Goal: Information Seeking & Learning: Learn about a topic

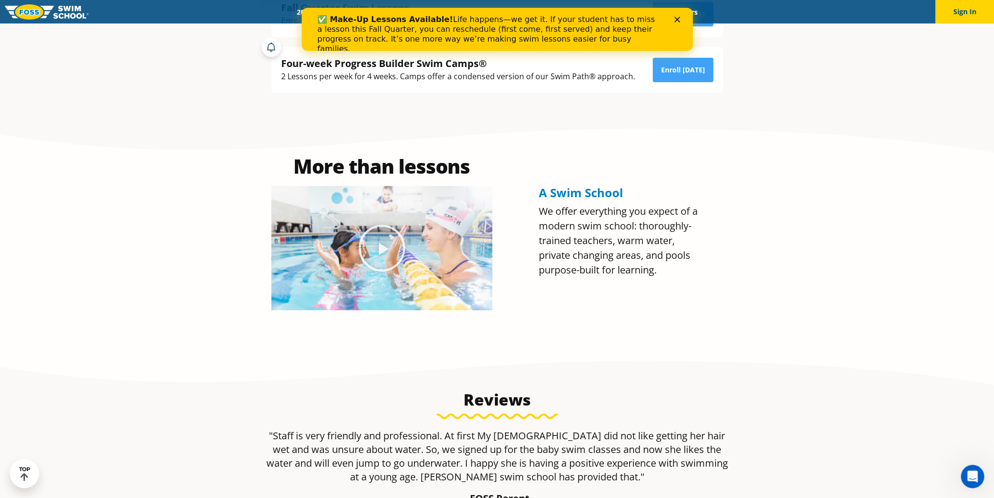
scroll to position [538, 0]
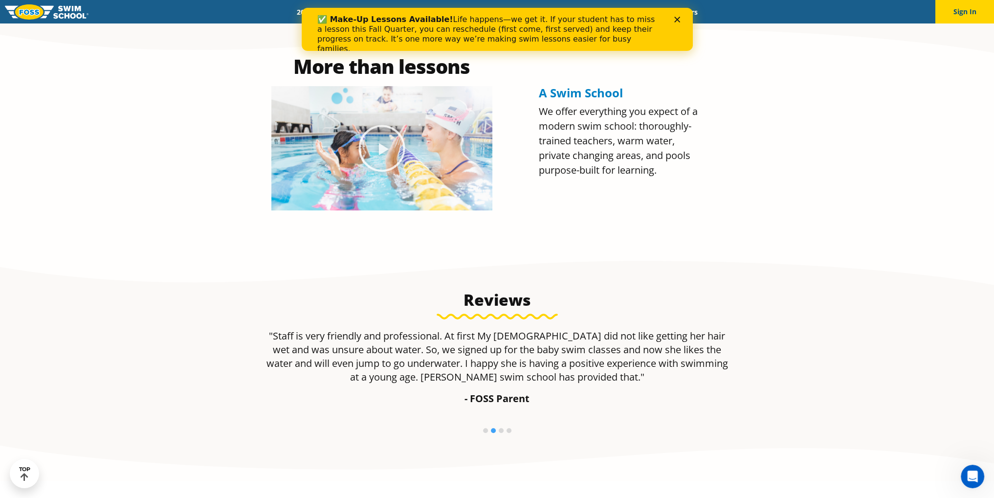
click at [676, 20] on polygon "Close" at bounding box center [677, 20] width 6 height 6
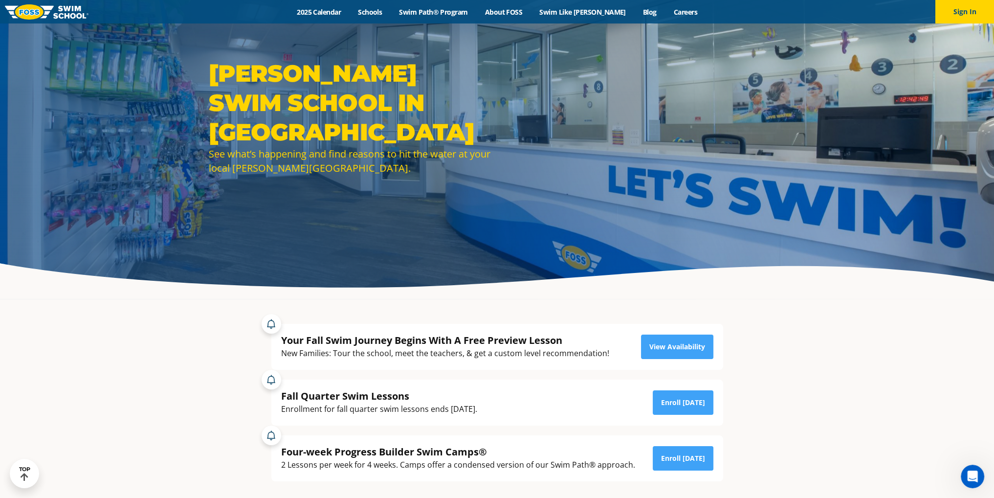
scroll to position [0, 0]
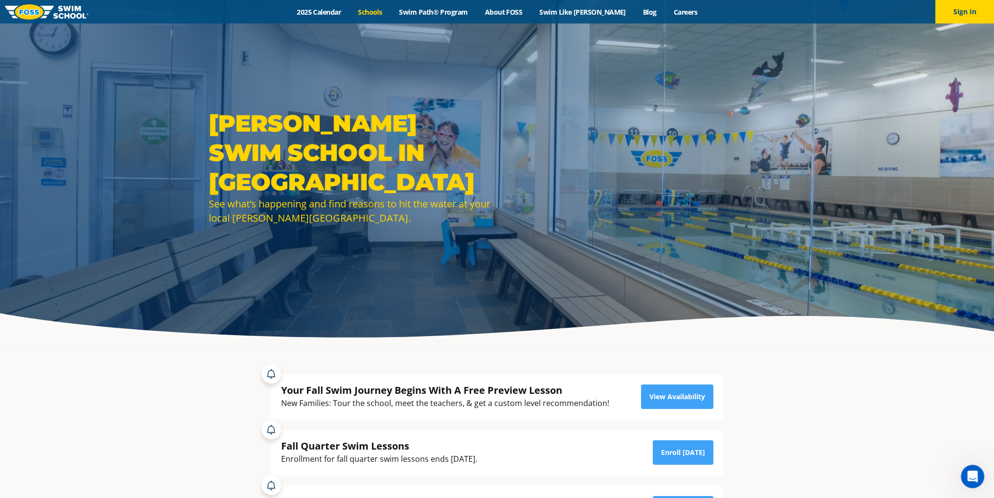
click at [388, 8] on link "Schools" at bounding box center [370, 11] width 41 height 9
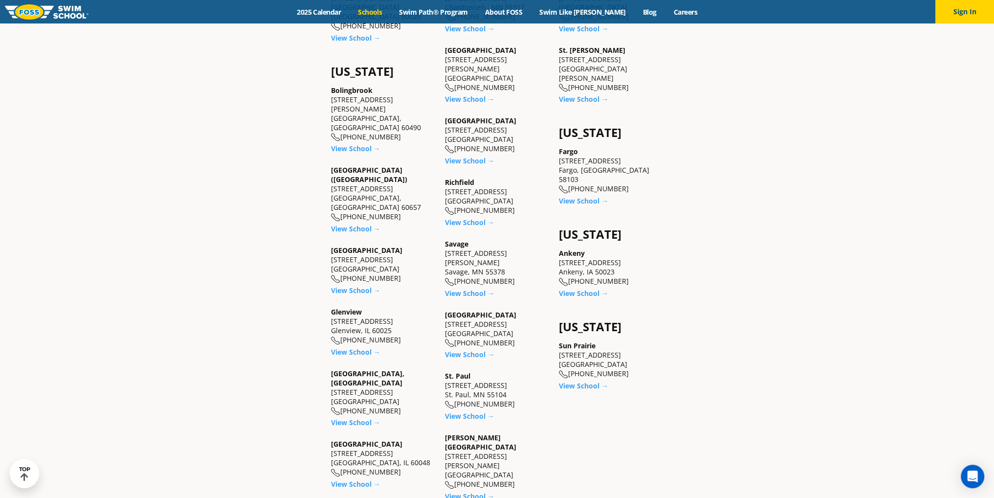
scroll to position [733, 0]
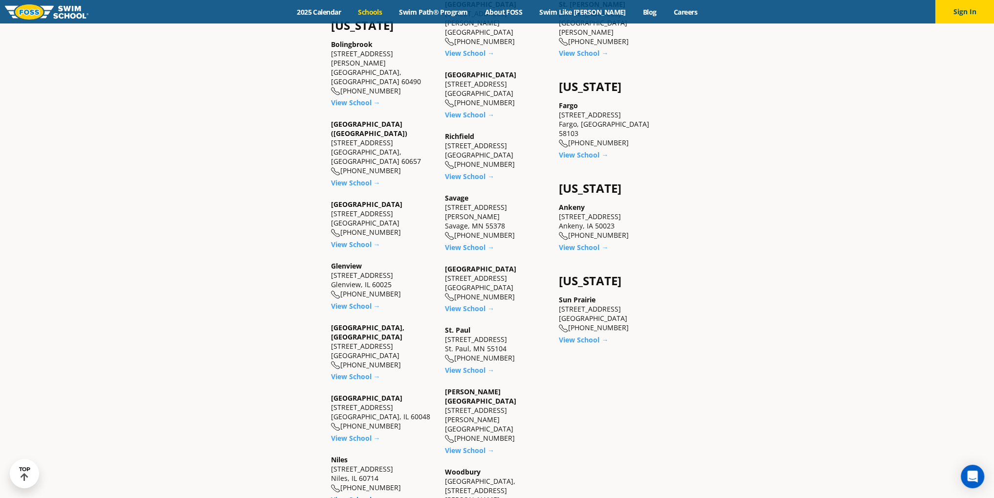
click at [369, 495] on link "View School →" at bounding box center [355, 499] width 49 height 9
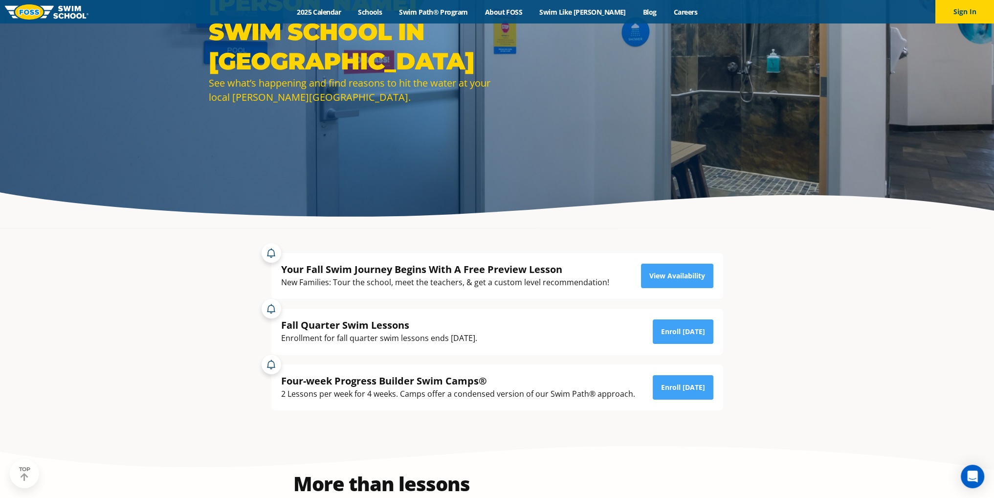
scroll to position [147, 0]
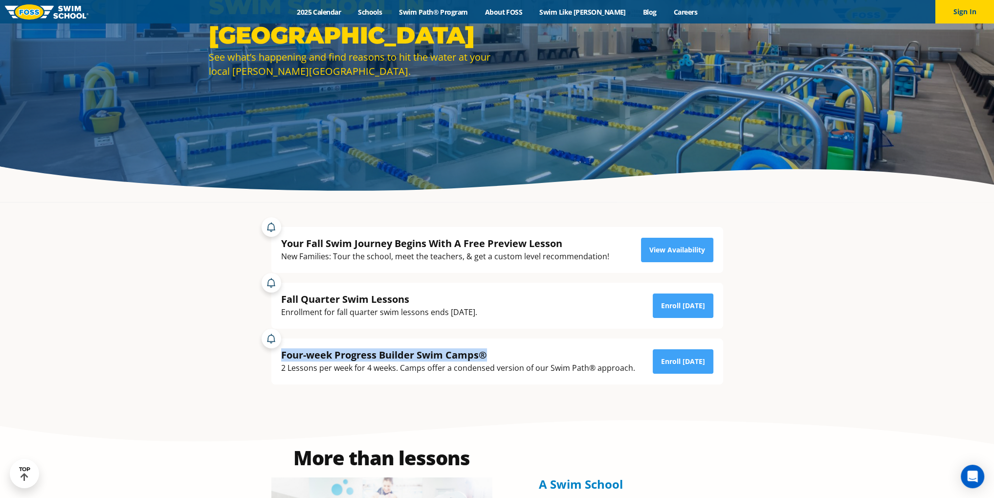
drag, startPoint x: 580, startPoint y: 347, endPoint x: 582, endPoint y: 284, distance: 62.6
click at [582, 284] on div "Fall Quarter Swim Lessons Enrollment for fall quarter swim lessons ends October…" at bounding box center [496, 328] width 461 height 111
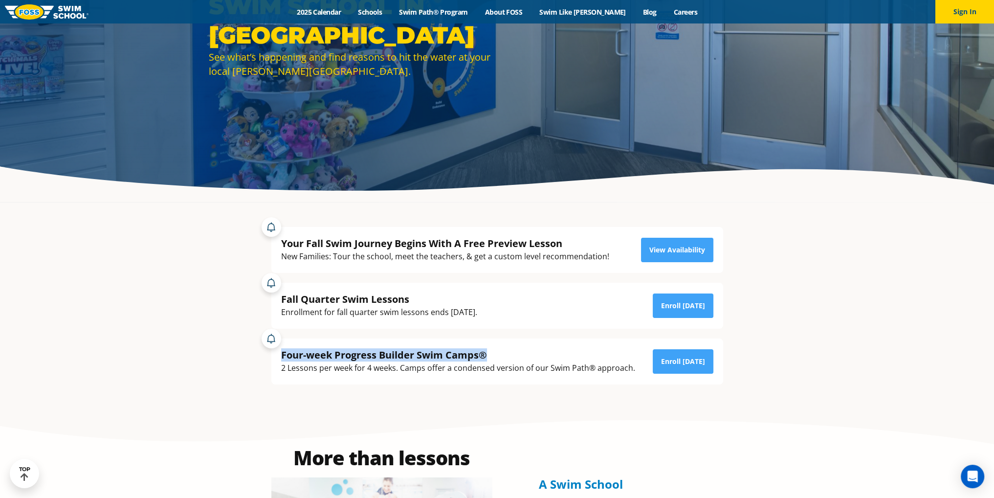
scroll to position [0, 0]
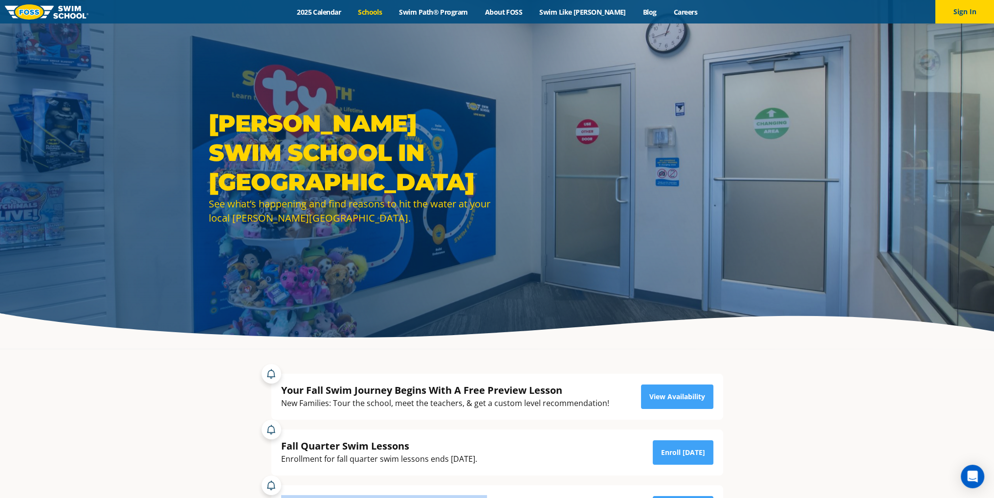
click at [385, 11] on link "Schools" at bounding box center [370, 11] width 41 height 9
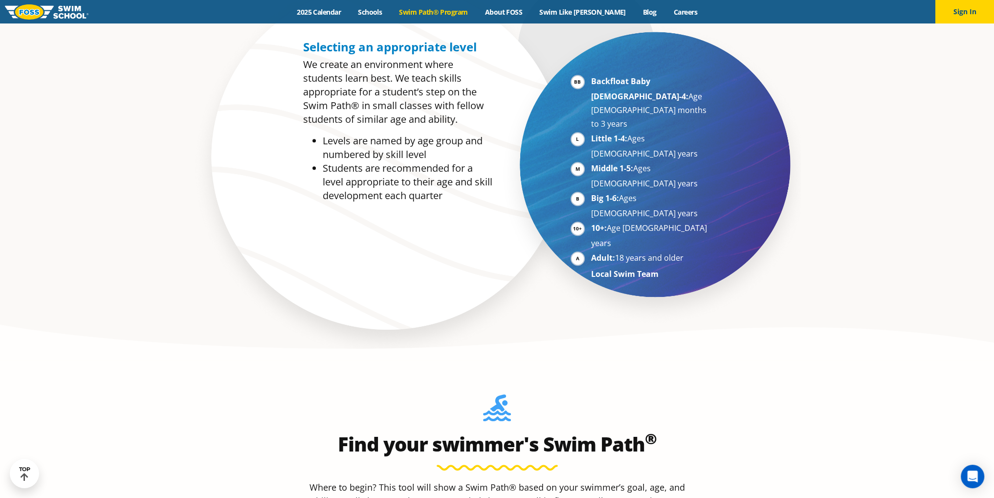
scroll to position [782, 0]
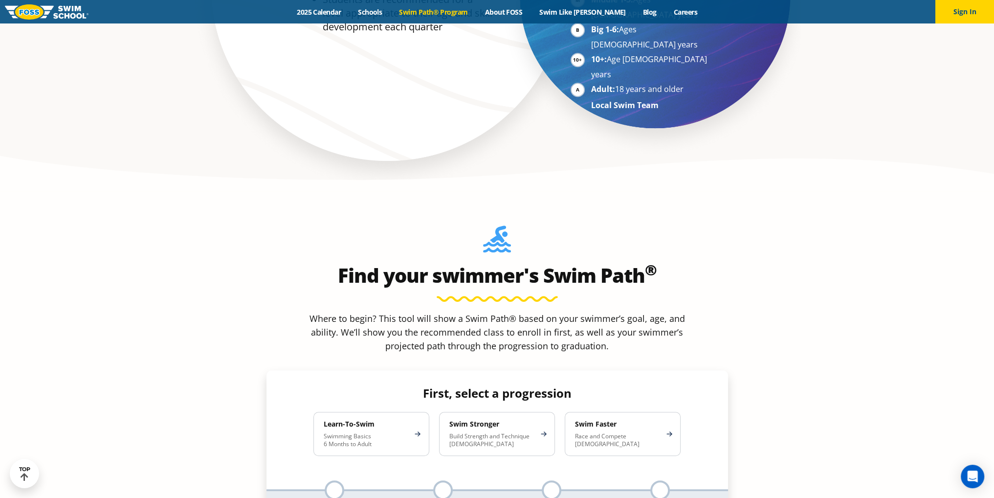
click at [491, 386] on h4 "First, select a progression" at bounding box center [497, 393] width 383 height 14
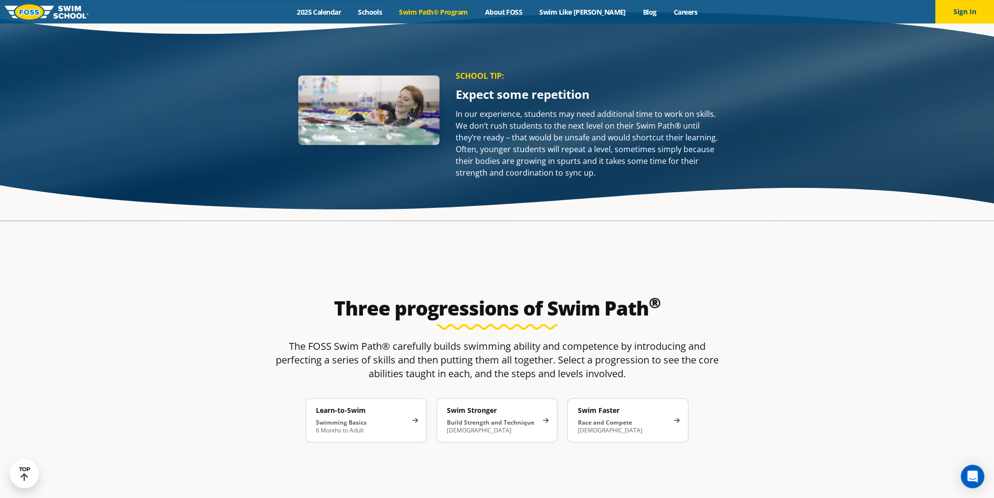
scroll to position [1418, 0]
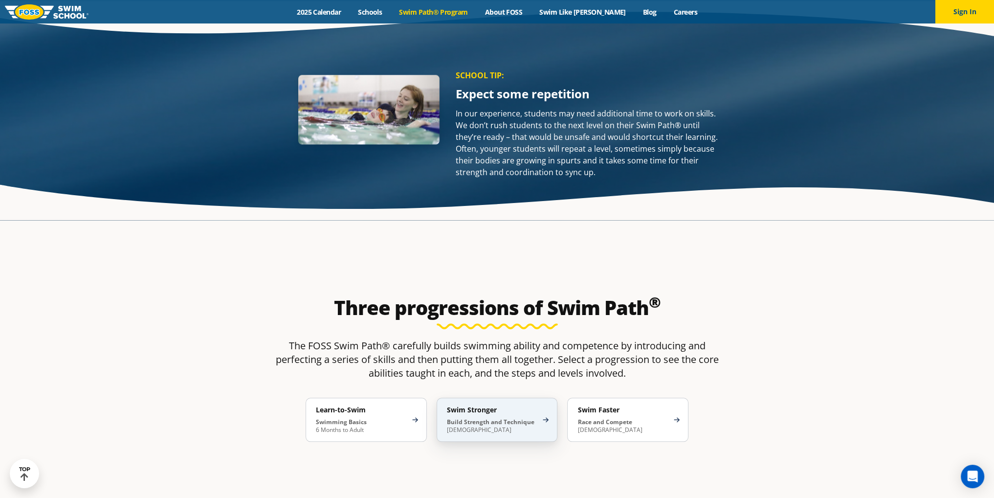
click at [506, 418] on p "Build Strength and Technique 5-13 Years Old" at bounding box center [492, 426] width 91 height 16
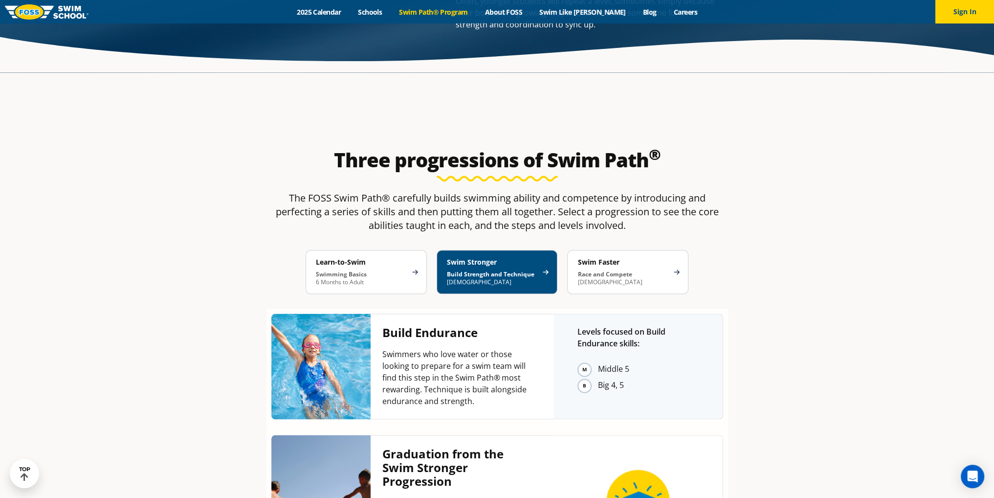
scroll to position [1564, 0]
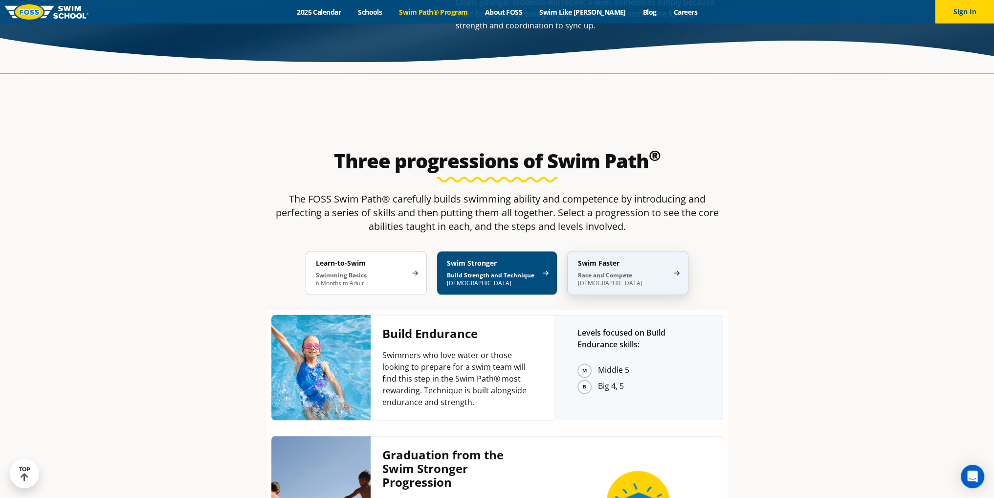
click at [614, 271] on strong "Race and Compete" at bounding box center [604, 275] width 54 height 8
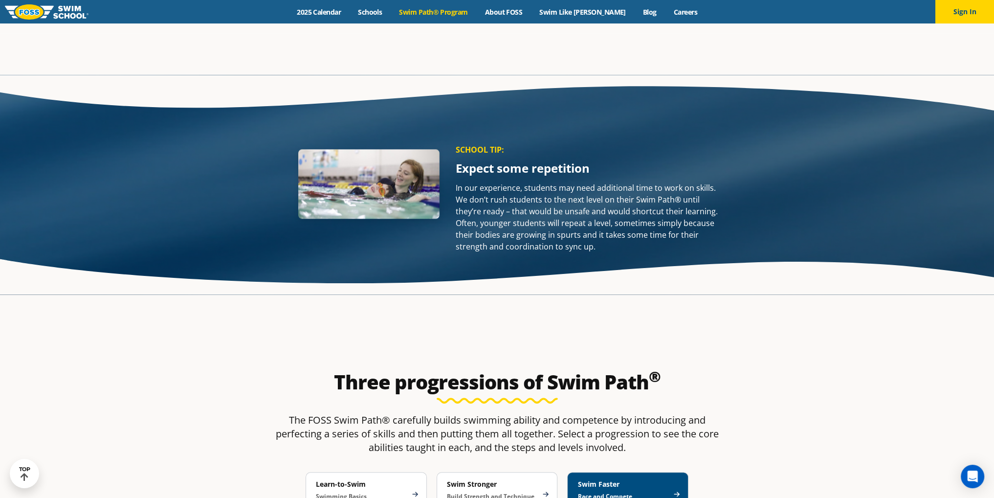
scroll to position [1466, 0]
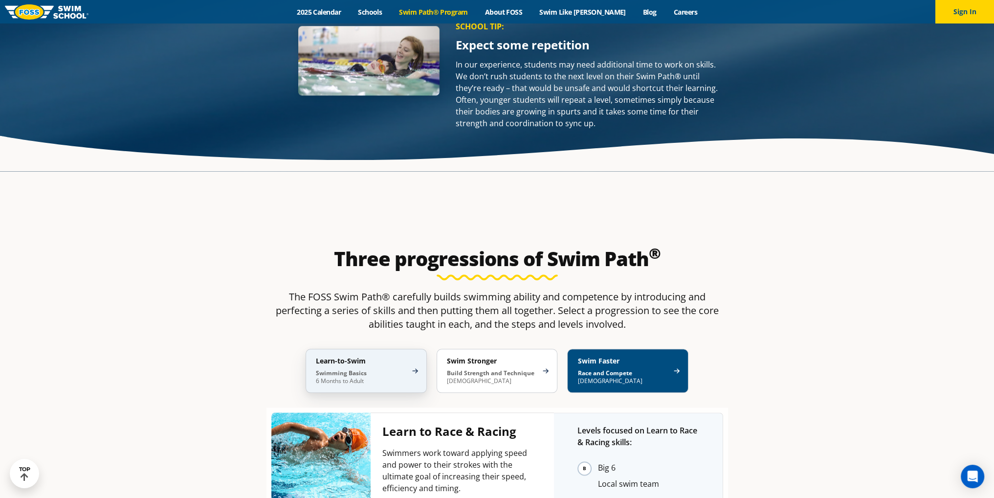
click at [395, 356] on h4 "Learn-to-Swim" at bounding box center [361, 360] width 91 height 9
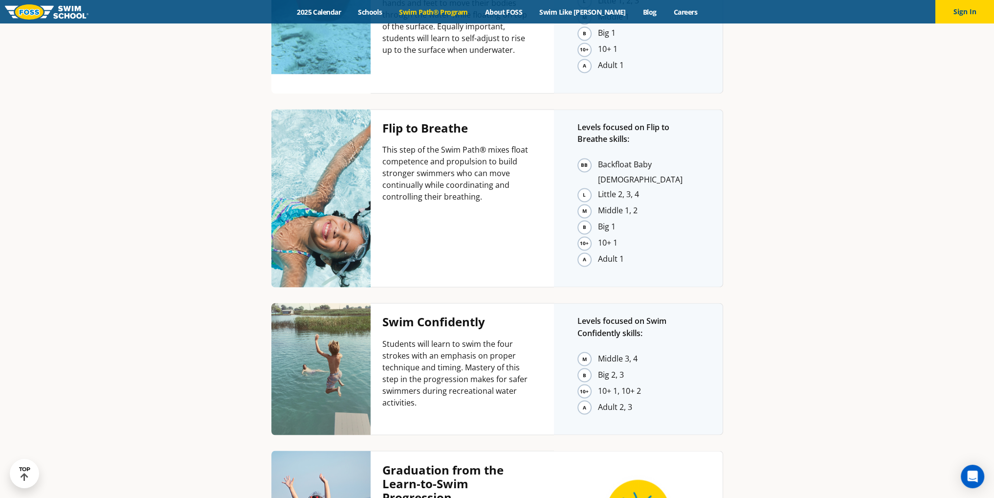
scroll to position [2151, 0]
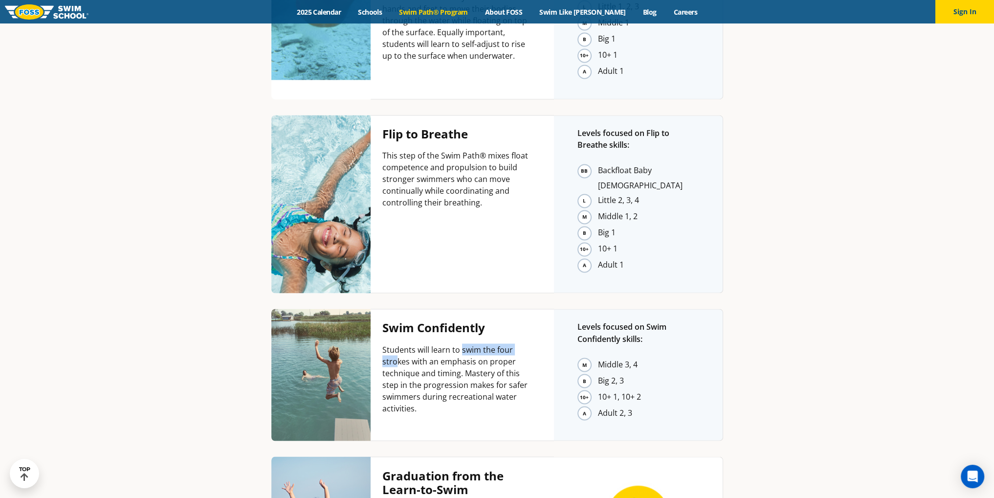
drag, startPoint x: 461, startPoint y: 233, endPoint x: 398, endPoint y: 249, distance: 65.1
click at [398, 343] on p "Students will learn to swim the four strokes with an emphasis on proper techniq…" at bounding box center [456, 378] width 148 height 70
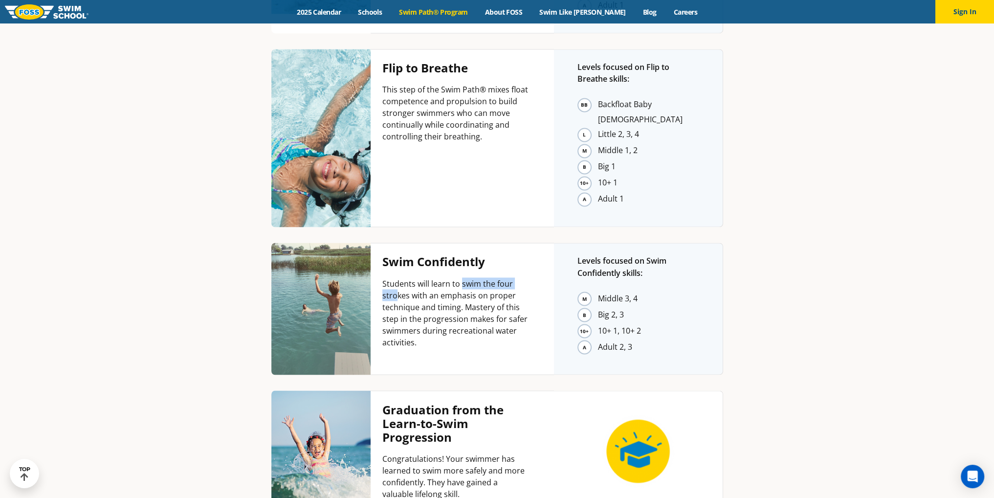
scroll to position [2200, 0]
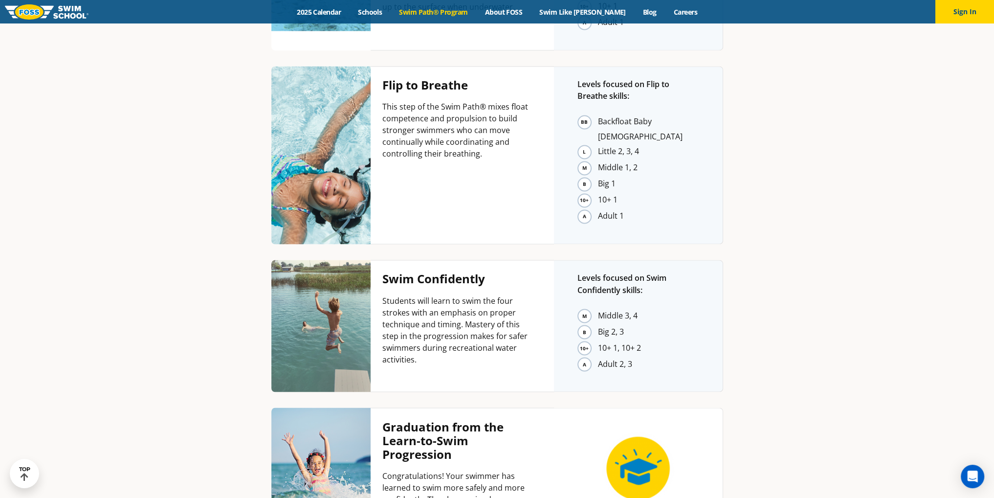
click at [446, 294] on p "Students will learn to swim the four strokes with an emphasis on proper techniq…" at bounding box center [456, 329] width 148 height 70
drag, startPoint x: 461, startPoint y: 185, endPoint x: 408, endPoint y: 197, distance: 55.1
click at [408, 294] on p "Students will learn to swim the four strokes with an emphasis on proper techniq…" at bounding box center [456, 329] width 148 height 70
copy p "swim the four strokes"
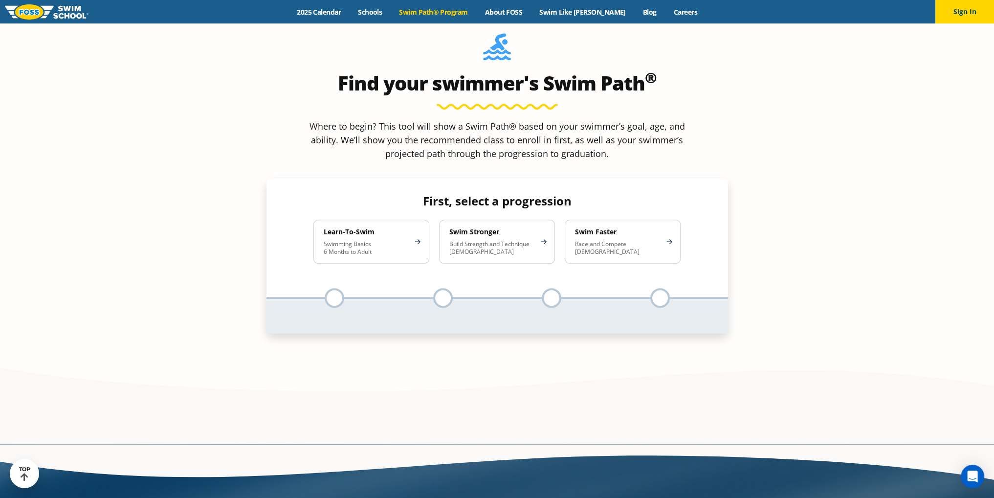
scroll to position [831, 0]
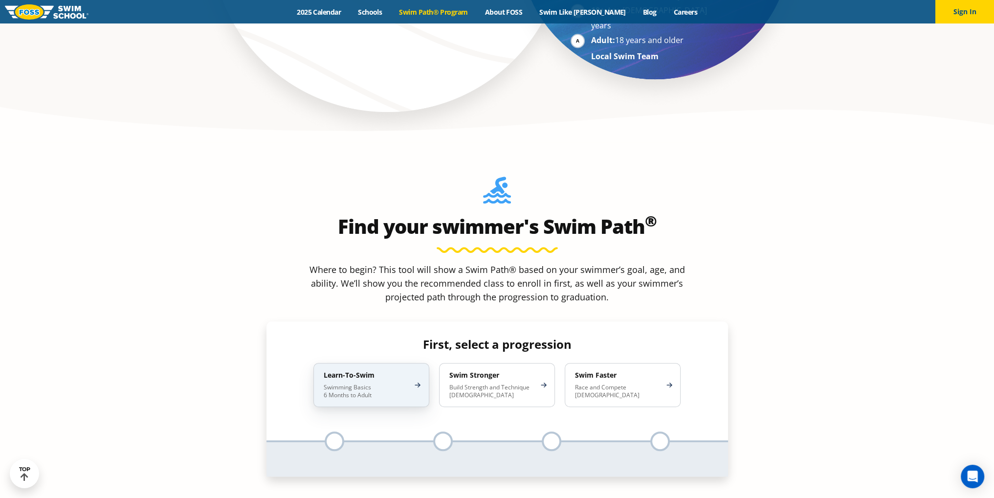
click at [405, 383] on p "Swimming Basics 6 Months to Adult" at bounding box center [367, 391] width 86 height 16
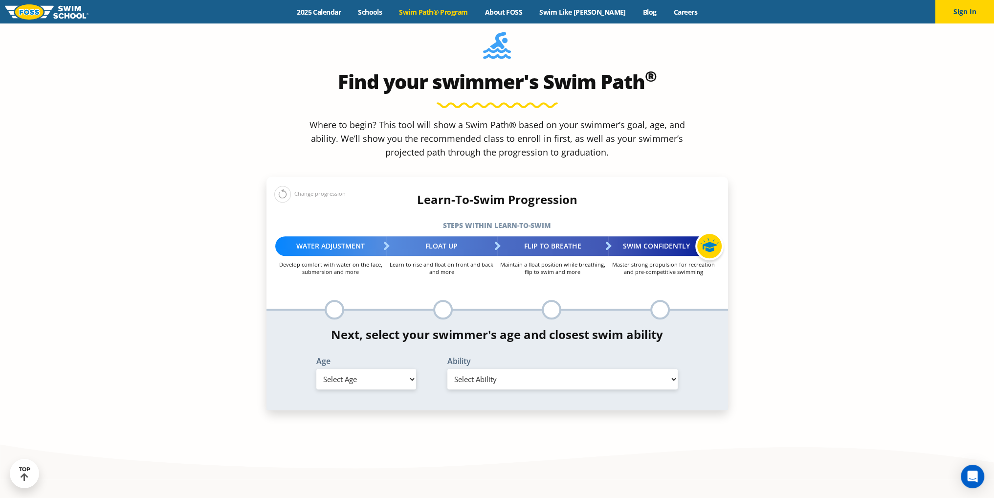
scroll to position [978, 0]
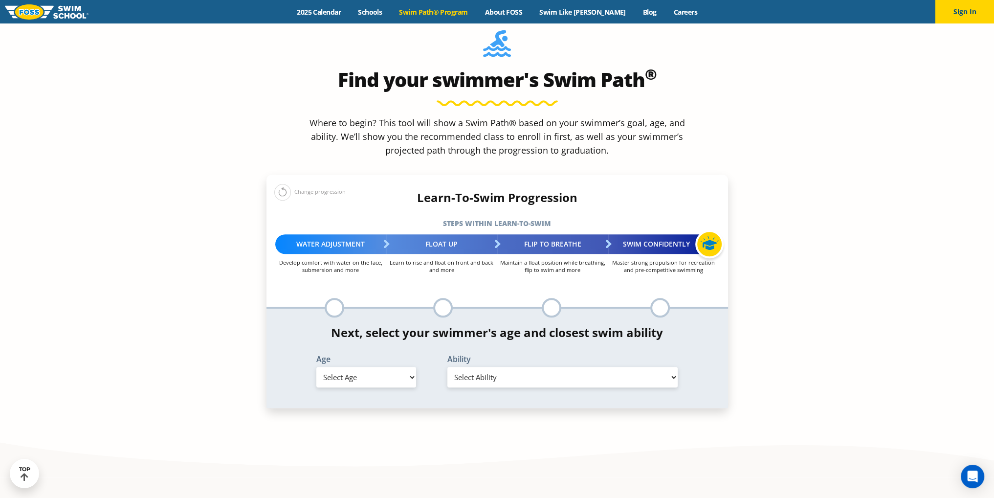
click at [383, 355] on div "Age Select Age 6 months - 1 year 1 year 2 years 3 years 4 years 5 years 6 years…" at bounding box center [366, 371] width 121 height 32
click at [382, 367] on select "Select Age 6 months - 1 year 1 year 2 years 3 years 4 years 5 years 6 years 7 y…" at bounding box center [366, 377] width 100 height 21
click at [268, 326] on h4 "Next, select your swimmer's age and closest swim ability" at bounding box center [496, 333] width 461 height 14
click at [385, 367] on select "Select Age 6 months - 1 year 1 year 2 years 3 years 4 years 5 years 6 years 7 y…" at bounding box center [366, 377] width 100 height 21
select select "adult-18-years-"
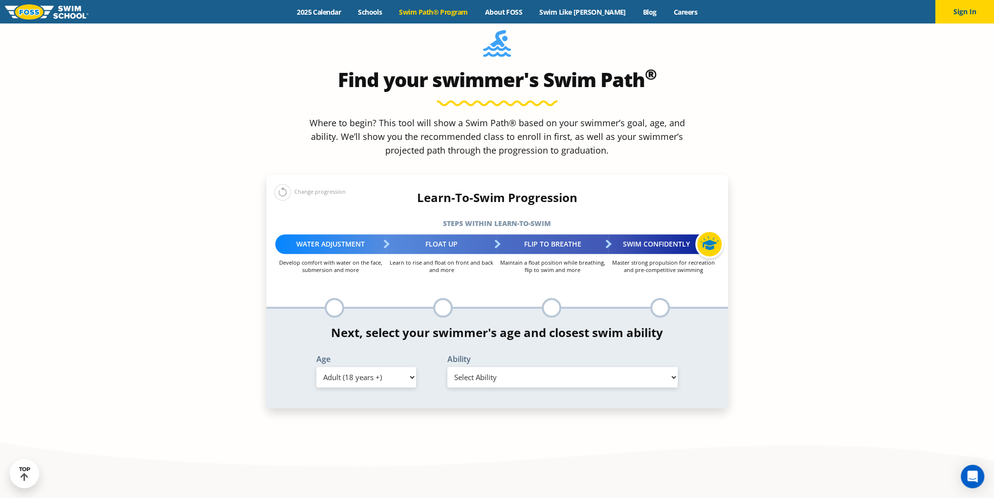
click at [316, 367] on select "Select Age 6 months - 1 year 1 year 2 years 3 years 4 years 5 years 6 years 7 y…" at bounding box center [366, 377] width 100 height 21
click at [488, 367] on select "Select Ability First in-water experience When in the water reliant on a life ja…" at bounding box center [562, 377] width 231 height 21
click at [447, 367] on select "Select Ability First in-water experience When in the water reliant on a life ja…" at bounding box center [562, 377] width 231 height 21
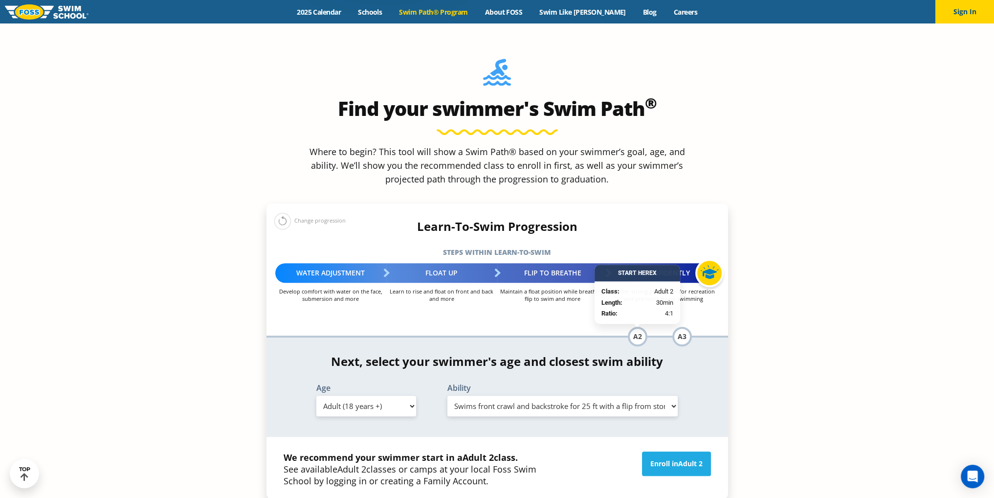
scroll to position [929, 0]
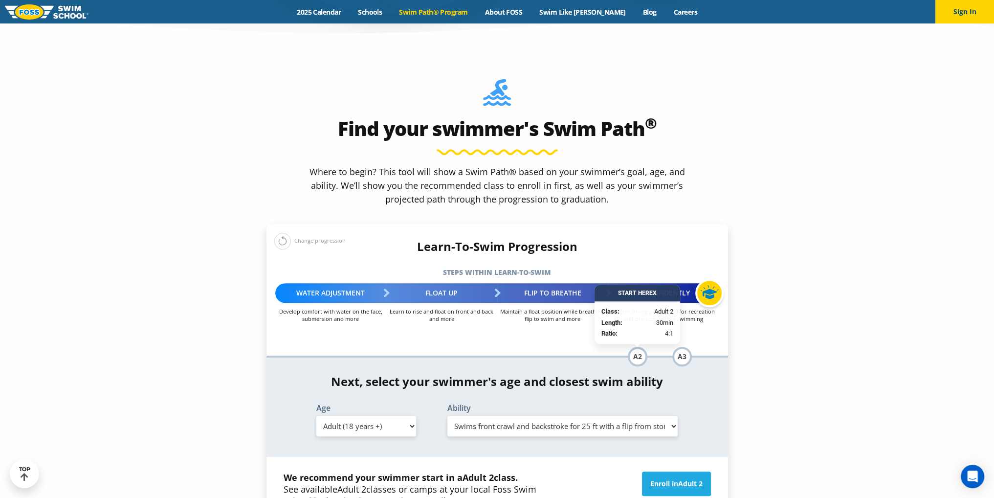
drag, startPoint x: 581, startPoint y: 272, endPoint x: 569, endPoint y: 284, distance: 15.9
click at [580, 347] on div "Flip to Breathe Maintain a float position while breathing, flip to swim and more" at bounding box center [551, 357] width 109 height 20
click at [562, 416] on select "Select Ability First in-water experience When in the water reliant on a life ja…" at bounding box center [562, 426] width 231 height 21
click at [447, 416] on select "Select Ability First in-water experience When in the water reliant on a life ja…" at bounding box center [562, 426] width 231 height 21
click at [539, 416] on select "Select Ability First in-water experience When in the water reliant on a life ja…" at bounding box center [562, 426] width 231 height 21
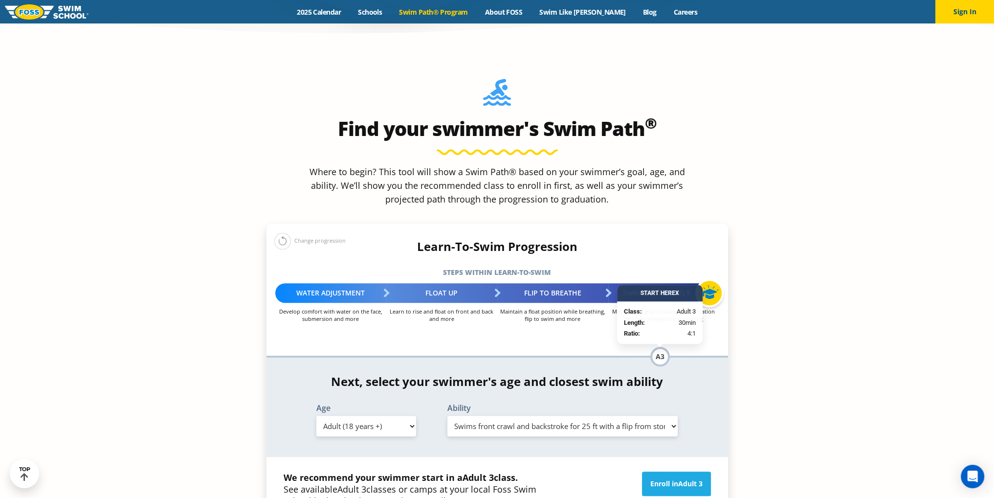
click at [447, 416] on select "Select Ability First in-water experience When in the water reliant on a life ja…" at bounding box center [562, 426] width 231 height 21
click at [519, 404] on div "Ability Select Ability First in-water experience When in the water reliant on a…" at bounding box center [563, 422] width 262 height 36
click at [498, 416] on select "Select Ability First in-water experience When in the water reliant on a life ja…" at bounding box center [562, 426] width 231 height 21
click at [447, 416] on select "Select Ability First in-water experience When in the water reliant on a life ja…" at bounding box center [562, 426] width 231 height 21
drag, startPoint x: 453, startPoint y: 349, endPoint x: 684, endPoint y: 351, distance: 231.7
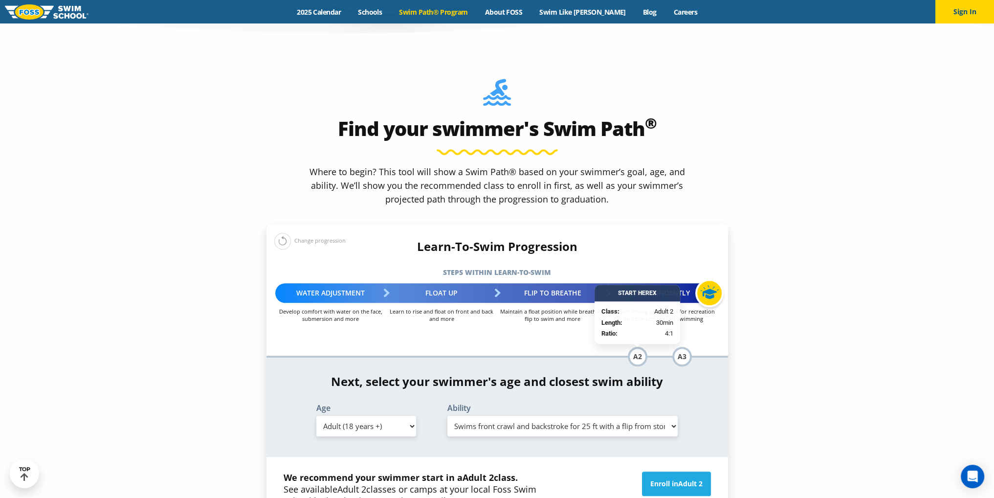
click at [684, 404] on div "Ability Select Ability First in-water experience When in the water reliant on a…" at bounding box center [563, 420] width 252 height 32
click at [634, 416] on select "Select Ability First in-water experience When in the water reliant on a life ja…" at bounding box center [562, 426] width 231 height 21
click at [605, 416] on select "Select Ability First in-water experience When in the water reliant on a life ja…" at bounding box center [562, 426] width 231 height 21
select select "adult-18-years--uncomfortable-putting-face-in-the-water-andor-getting-water-on-…"
click at [447, 416] on select "Select Ability First in-water experience When in the water reliant on a life ja…" at bounding box center [562, 426] width 231 height 21
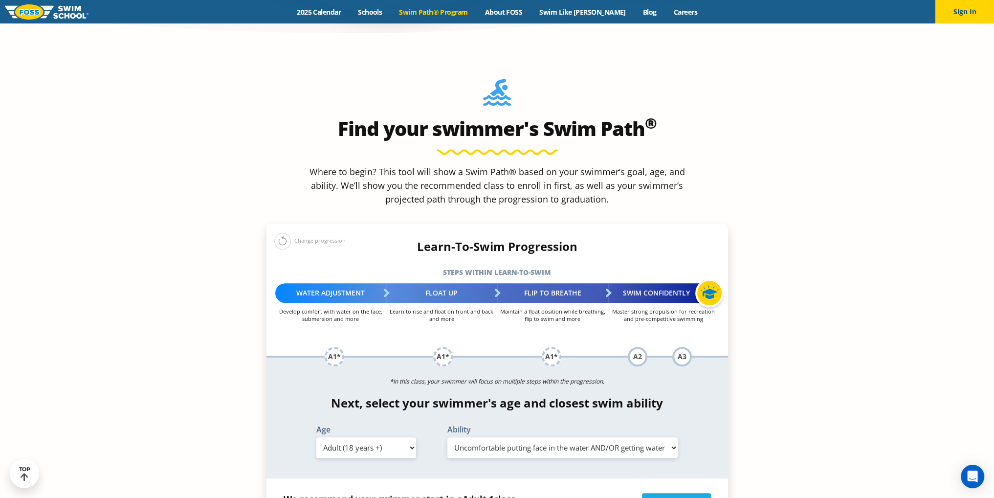
click at [530, 437] on select "Select Ability First in-water experience When in the water reliant on a life ja…" at bounding box center [562, 447] width 231 height 21
click at [447, 437] on select "Select Ability First in-water experience When in the water reliant on a life ja…" at bounding box center [562, 447] width 231 height 21
click at [647, 437] on select "Select Ability First in-water experience When in the water reliant on a life ja…" at bounding box center [562, 447] width 231 height 21
click at [830, 360] on section "Find your swimmer's Swim Path ® Where to begin? This tool will show a Swim Path…" at bounding box center [497, 362] width 994 height 637
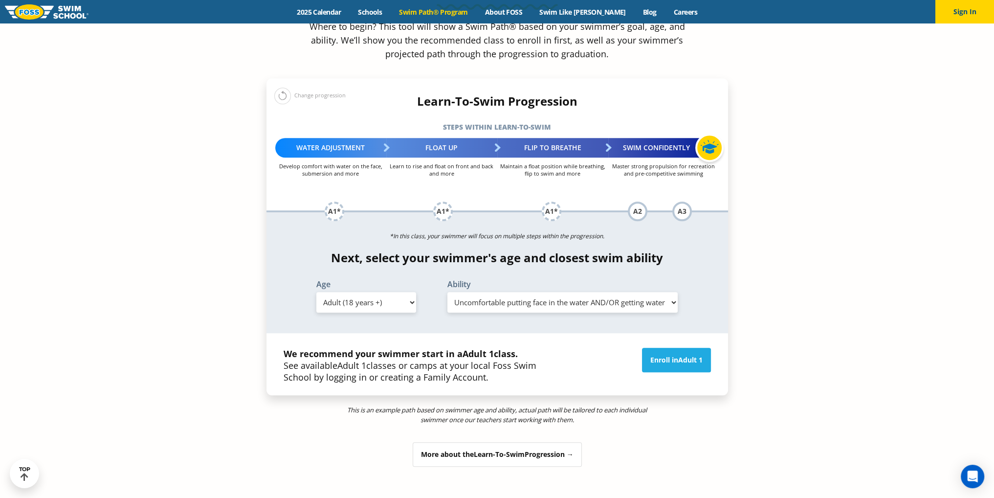
scroll to position [1075, 0]
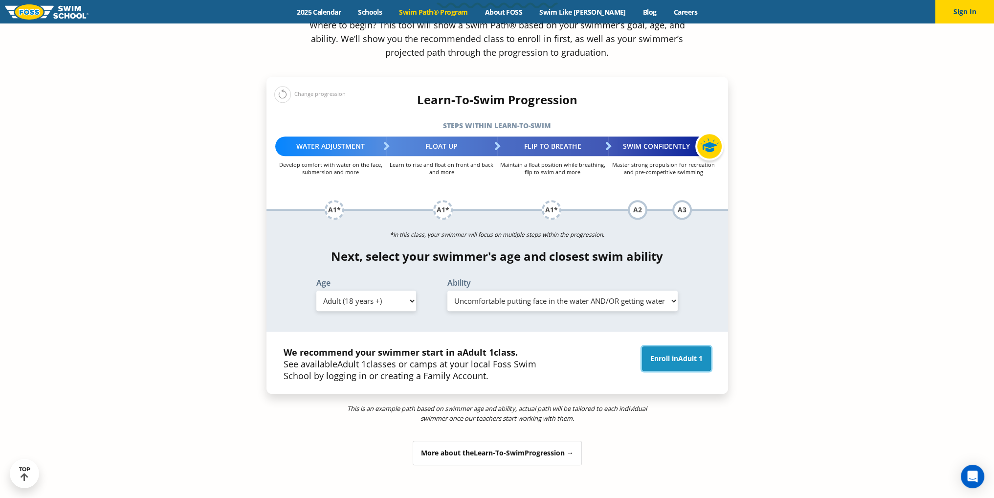
click at [691, 346] on link "Enroll in Adult 1" at bounding box center [676, 358] width 69 height 24
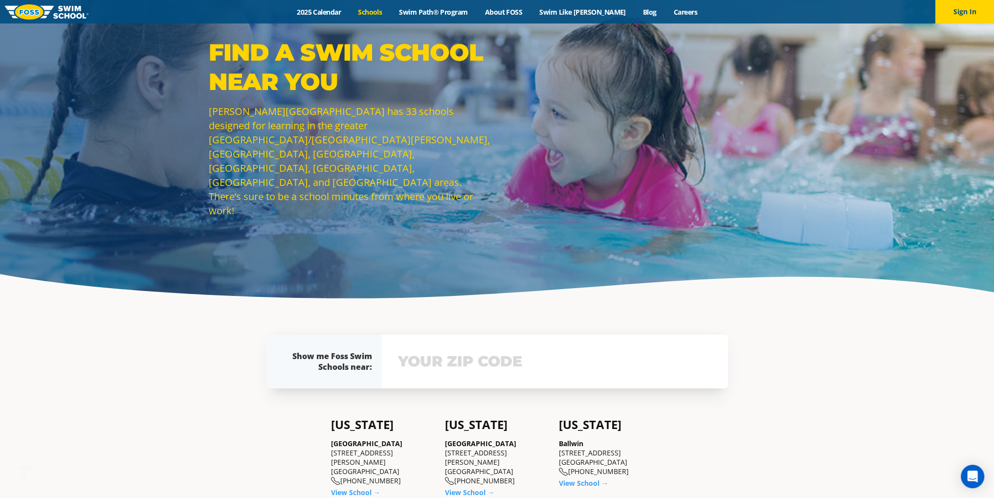
scroll to position [98, 0]
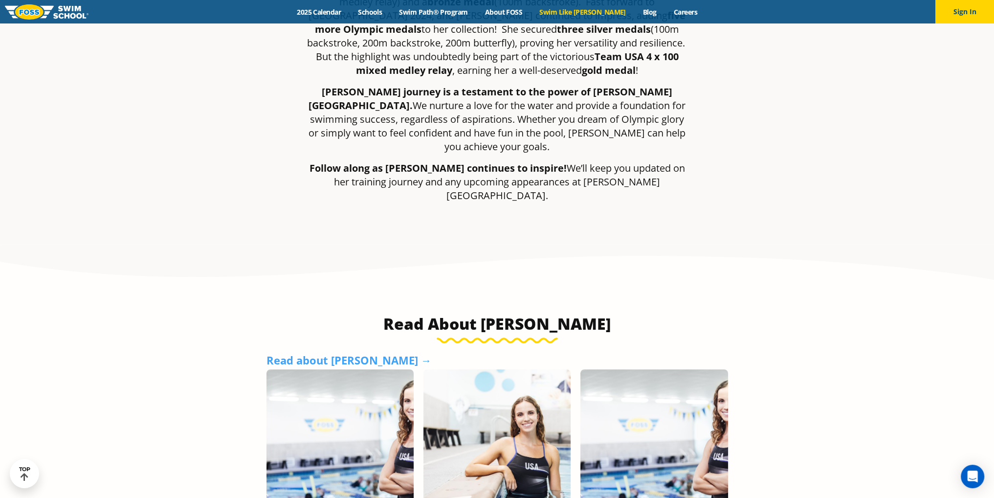
scroll to position [635, 0]
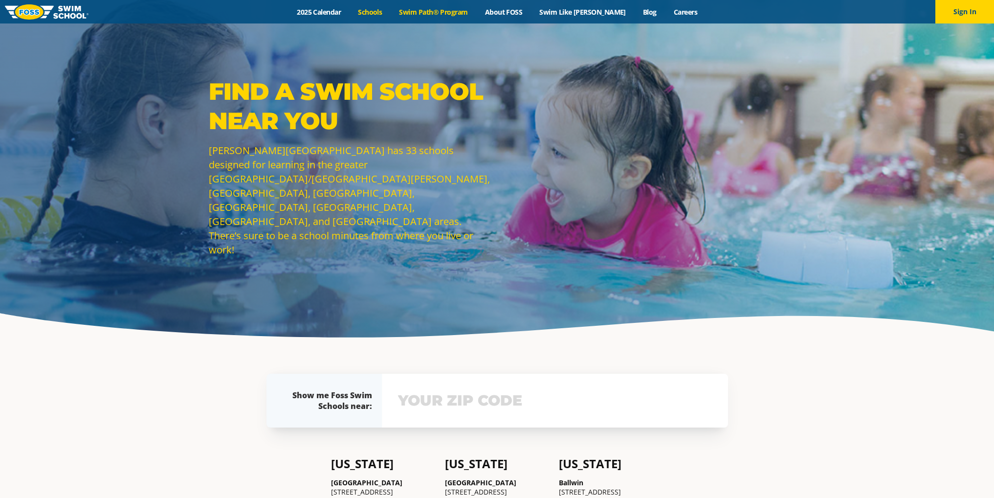
click at [463, 16] on link "Swim Path® Program" at bounding box center [434, 11] width 86 height 9
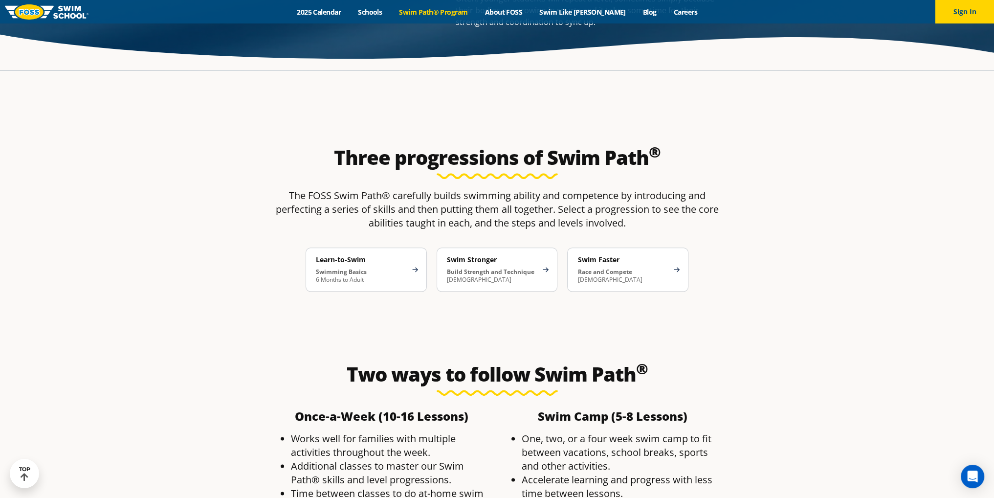
scroll to position [1564, 0]
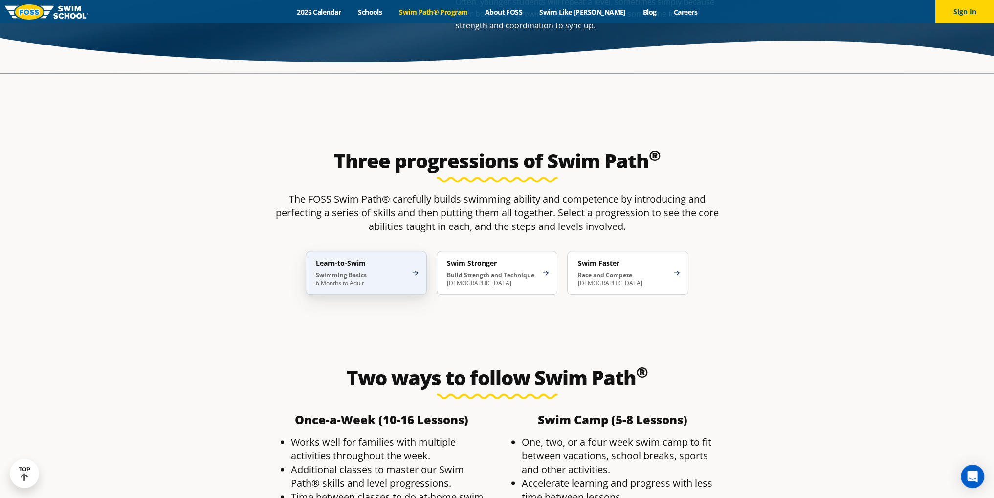
click at [387, 259] on h4 "Learn-to-Swim" at bounding box center [361, 263] width 91 height 9
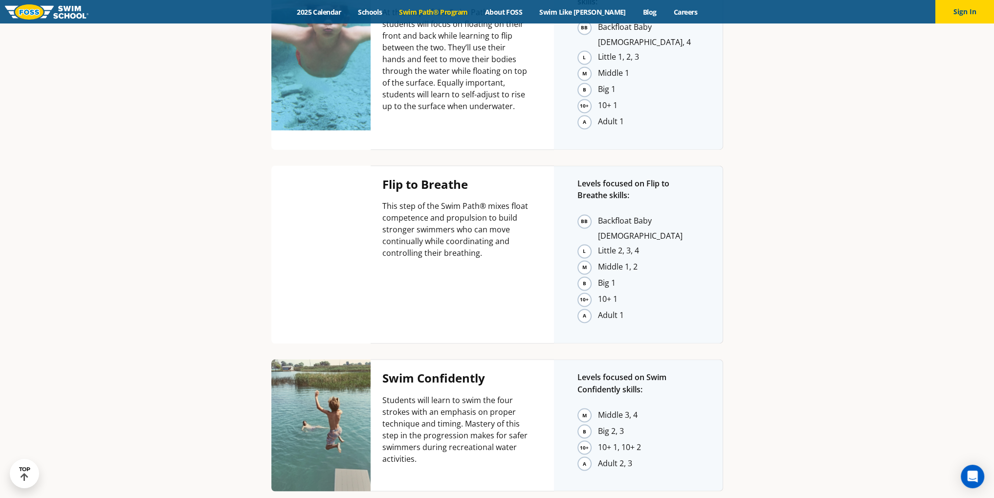
scroll to position [2102, 0]
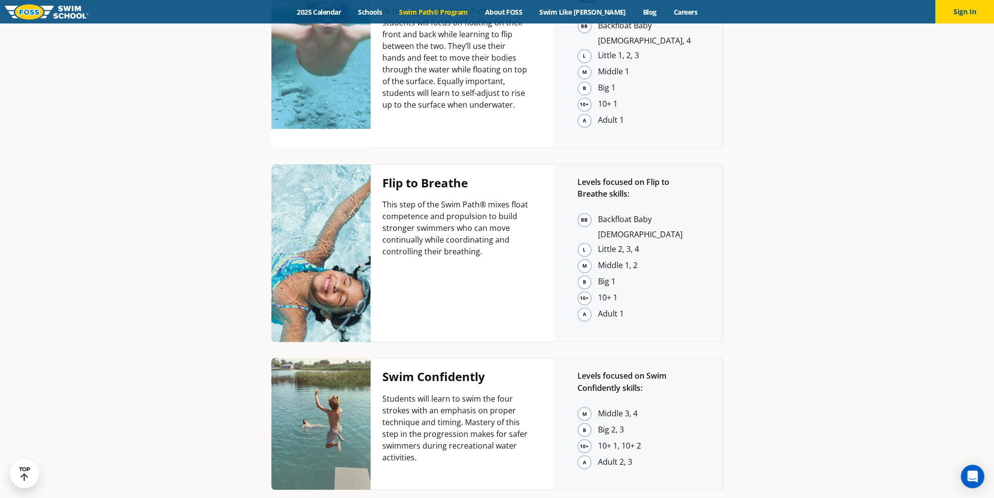
click at [636, 422] on li "Big 2, 3" at bounding box center [648, 429] width 101 height 15
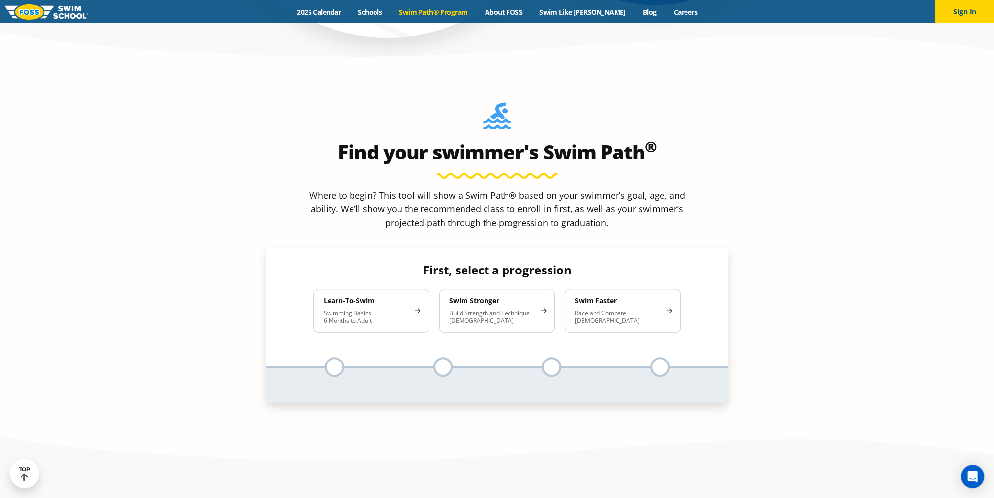
scroll to position [782, 0]
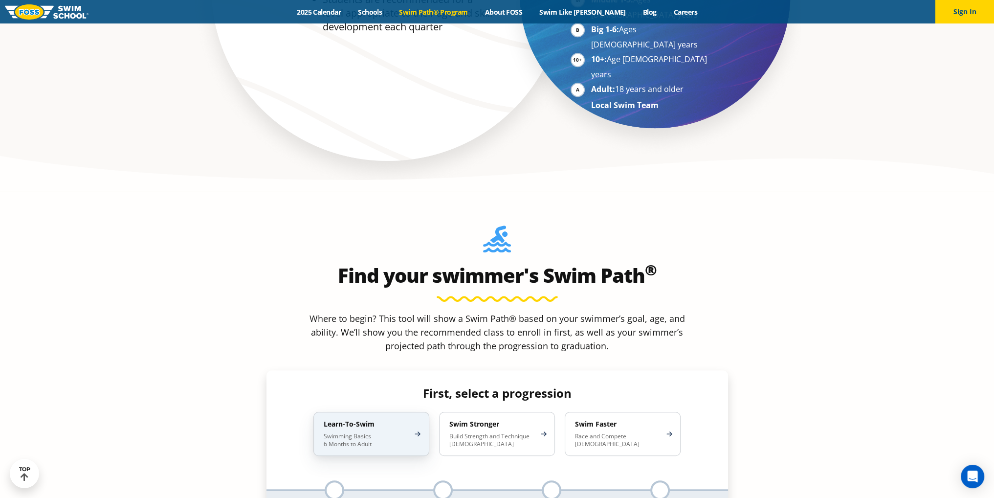
click at [367, 419] on h4 "Learn-To-Swim" at bounding box center [367, 423] width 86 height 9
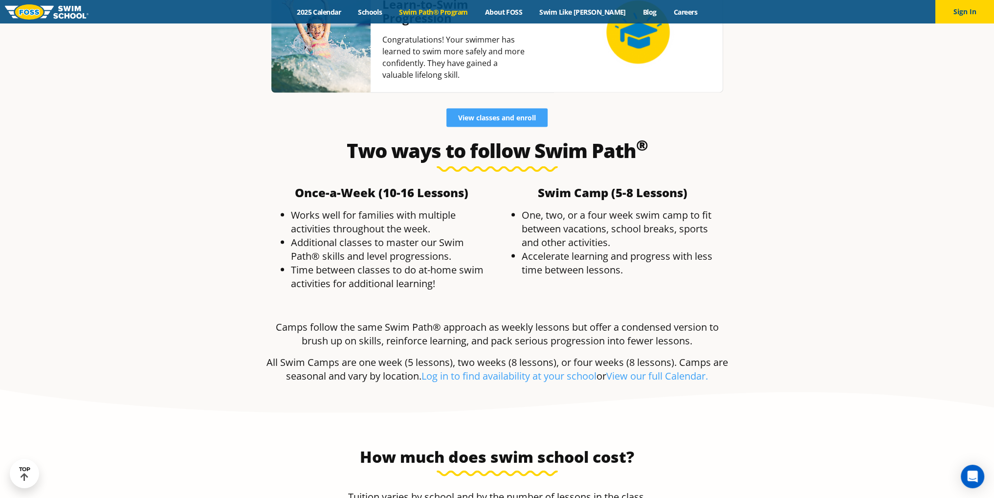
scroll to position [2730, 0]
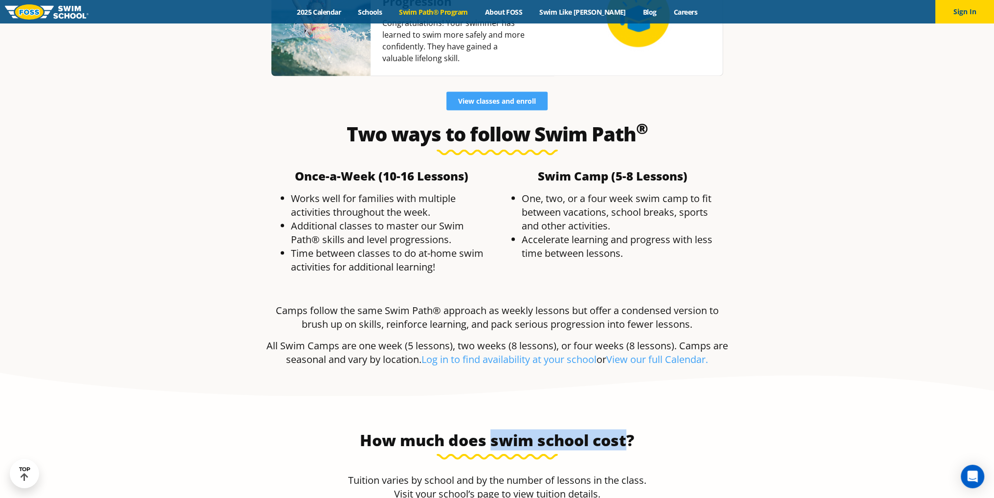
drag, startPoint x: 493, startPoint y: 364, endPoint x: 628, endPoint y: 352, distance: 135.5
click at [628, 430] on h3 "How much does swim school cost?" at bounding box center [497, 440] width 310 height 20
copy h3 "swim school cost"
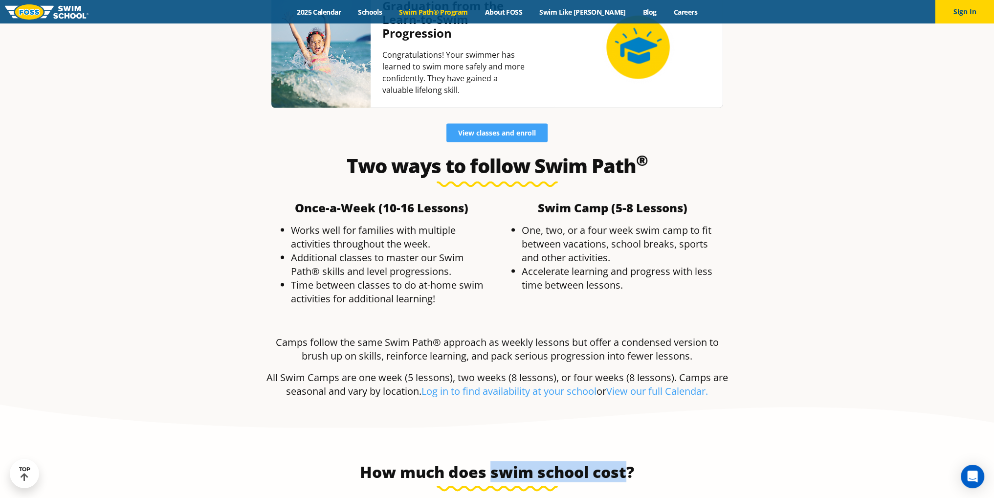
scroll to position [2632, 0]
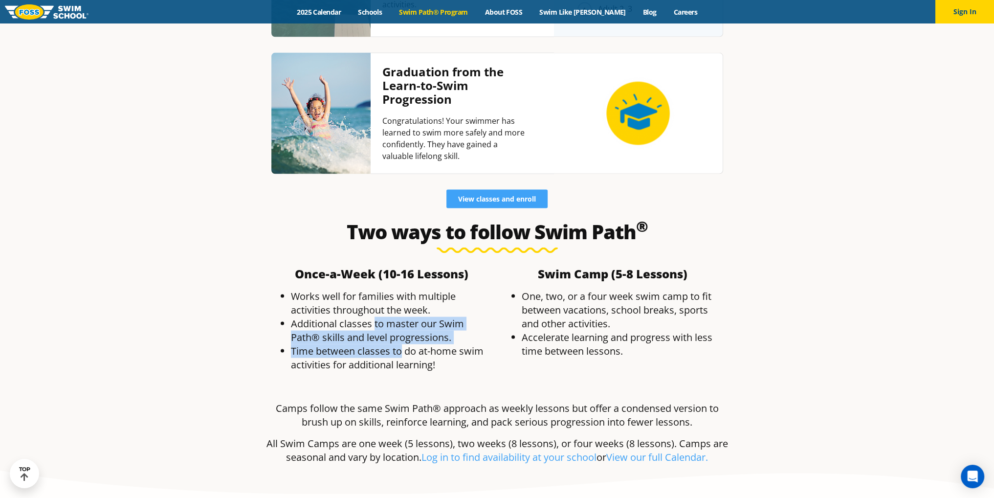
drag, startPoint x: 375, startPoint y: 248, endPoint x: 430, endPoint y: 266, distance: 57.7
click at [403, 289] on ul "Works well for families with multiple activities throughout the week. Additiona…" at bounding box center [381, 330] width 221 height 82
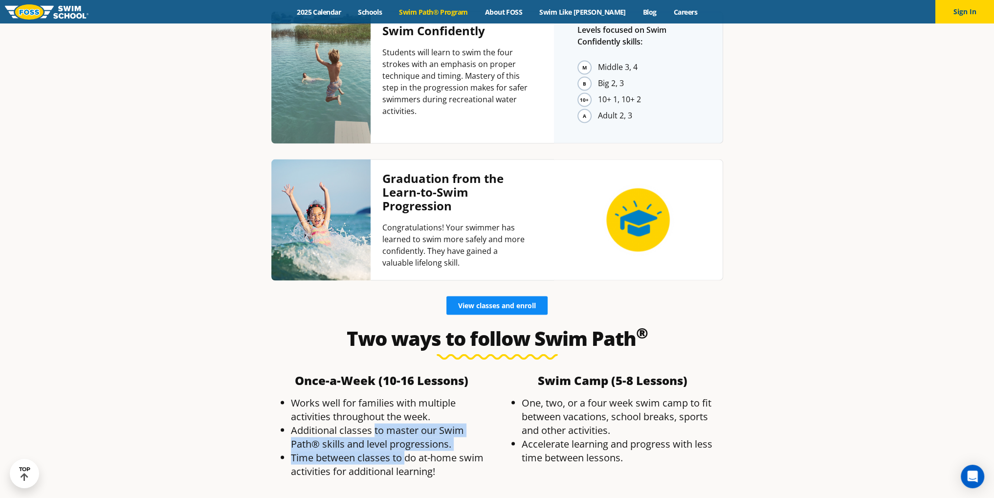
scroll to position [2535, 0]
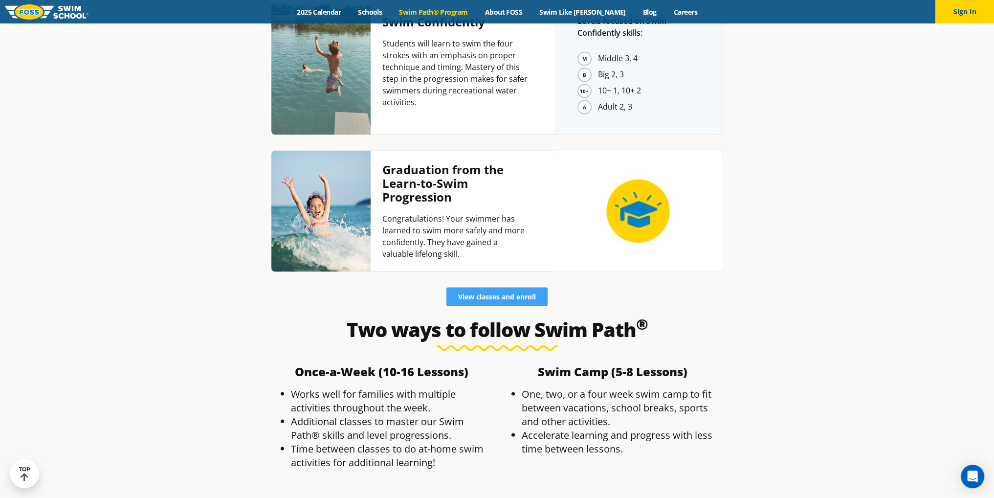
click at [428, 442] on li "Time between classes to do at-home swim activities for additional learning!" at bounding box center [391, 455] width 201 height 27
drag, startPoint x: 397, startPoint y: 368, endPoint x: 441, endPoint y: 377, distance: 45.0
click at [441, 442] on li "Time between classes to do at-home swim activities for additional learning!" at bounding box center [391, 455] width 201 height 27
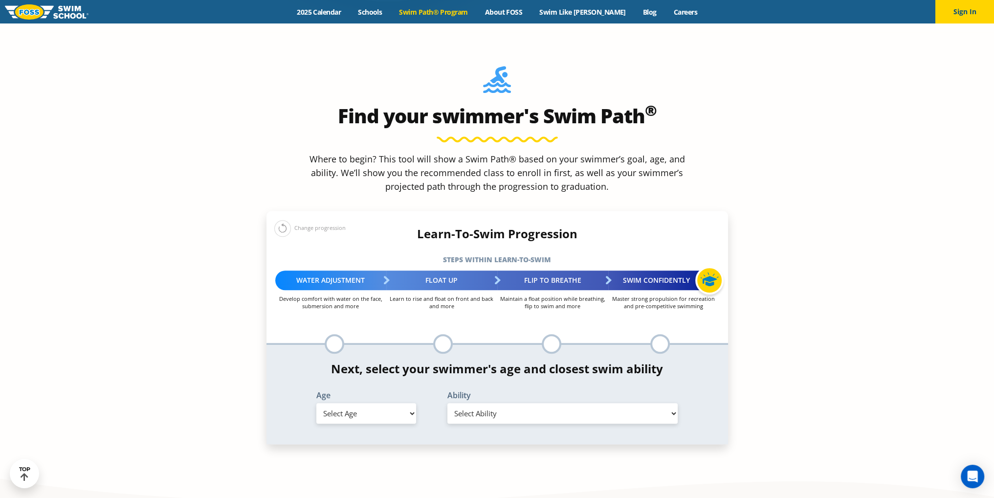
scroll to position [1124, 0]
